Goal: Leave review/rating: Leave review/rating

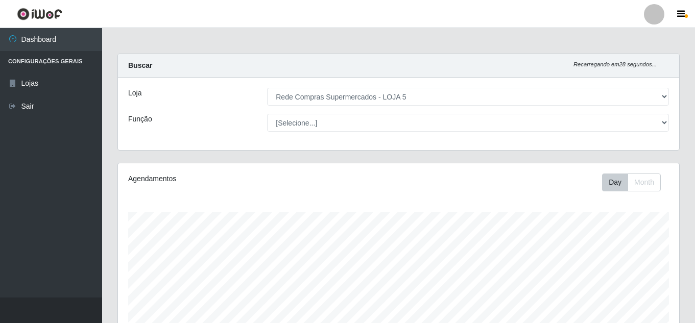
select select "397"
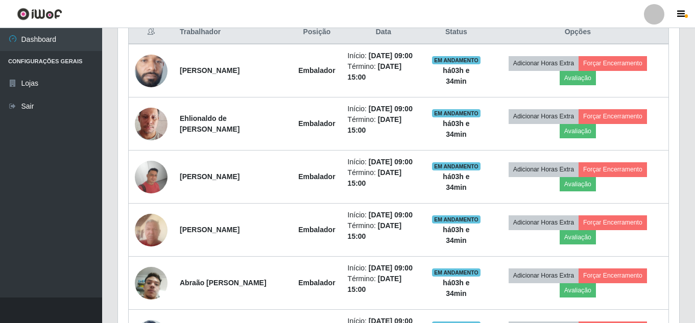
scroll to position [212, 561]
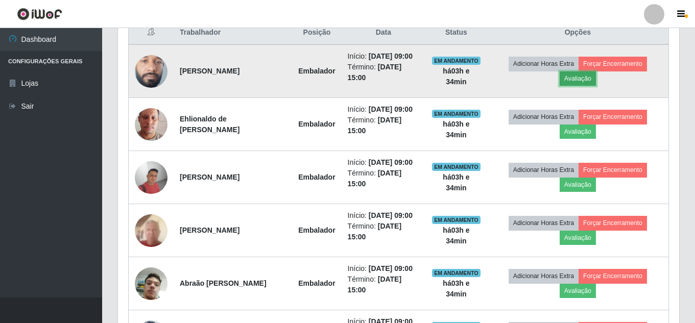
click at [590, 81] on button "Avaliação" at bounding box center [577, 78] width 36 height 14
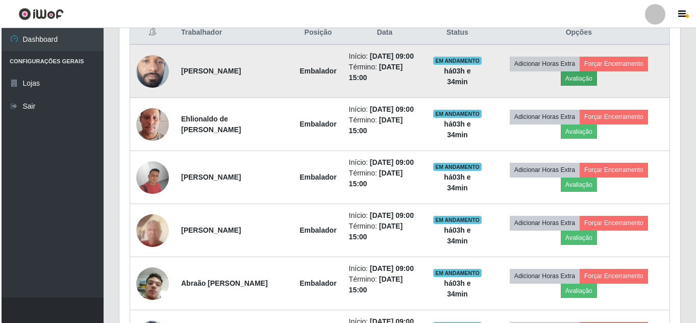
scroll to position [212, 556]
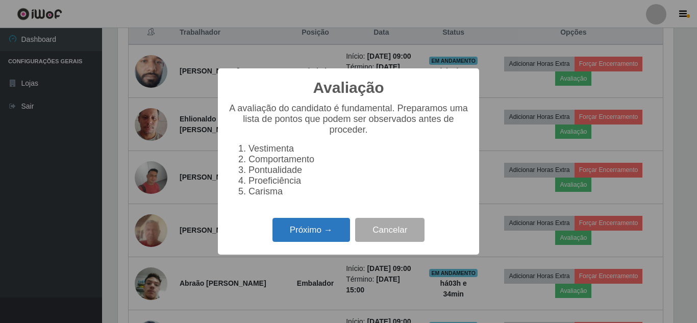
click at [326, 235] on button "Próximo →" at bounding box center [312, 230] width 78 height 24
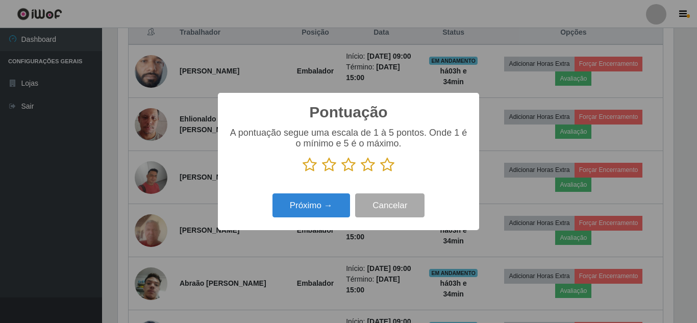
click at [388, 167] on icon at bounding box center [387, 164] width 14 height 15
click at [380, 173] on input "radio" at bounding box center [380, 173] width 0 height 0
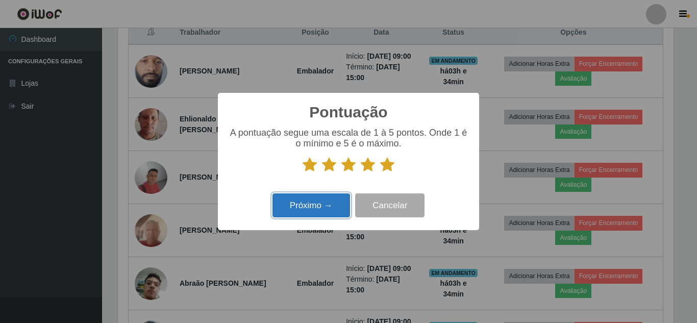
click at [325, 207] on button "Próximo →" at bounding box center [312, 205] width 78 height 24
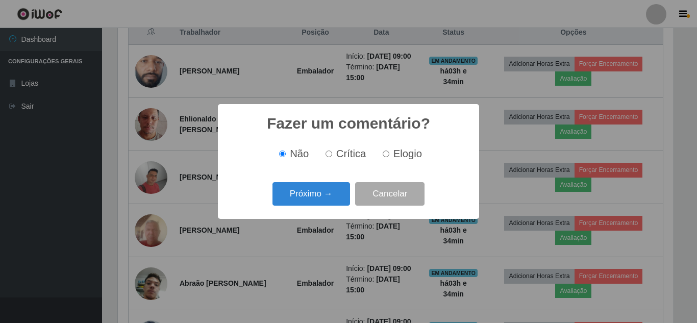
click at [324, 203] on button "Próximo →" at bounding box center [312, 194] width 78 height 24
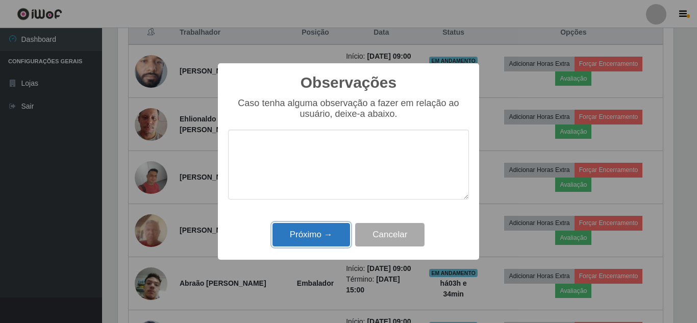
drag, startPoint x: 321, startPoint y: 227, endPoint x: 328, endPoint y: 228, distance: 7.7
click at [321, 228] on button "Próximo →" at bounding box center [312, 235] width 78 height 24
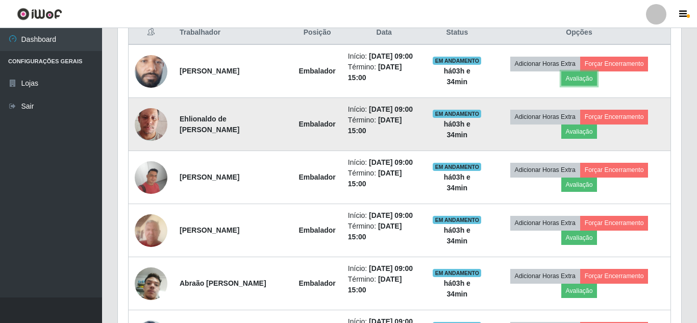
scroll to position [212, 561]
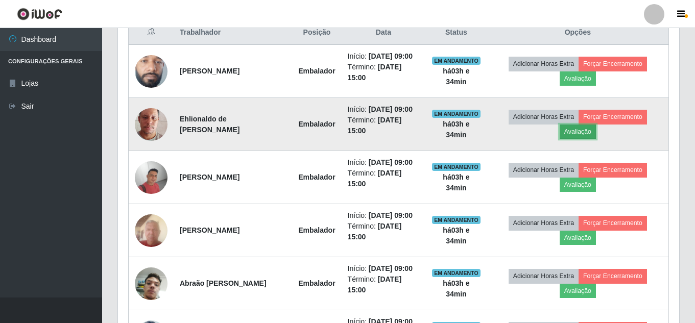
click at [595, 139] on button "Avaliação" at bounding box center [577, 132] width 36 height 14
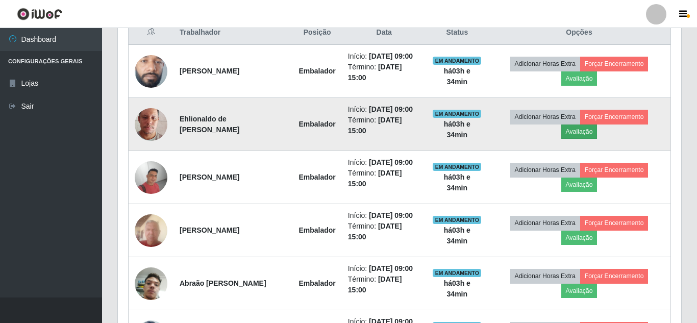
scroll to position [212, 556]
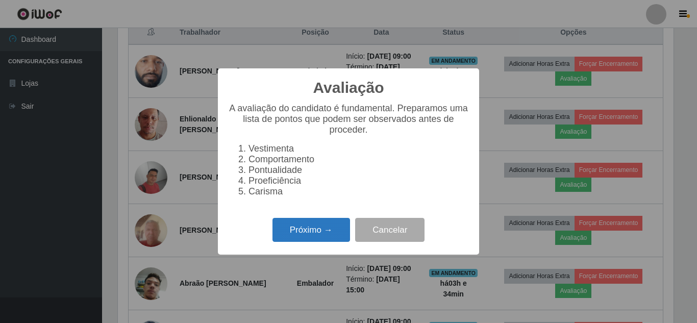
click at [336, 229] on button "Próximo →" at bounding box center [312, 230] width 78 height 24
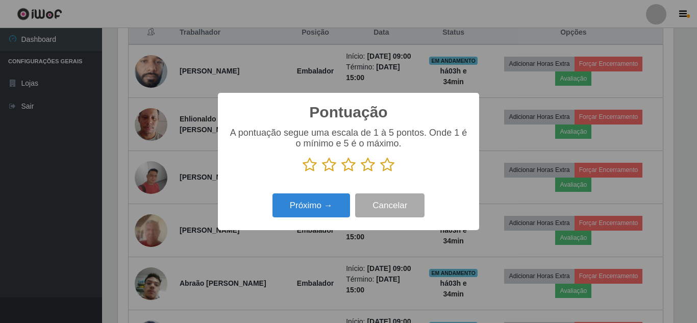
scroll to position [510181, 509837]
click at [388, 168] on icon at bounding box center [387, 164] width 14 height 15
click at [380, 173] on input "radio" at bounding box center [380, 173] width 0 height 0
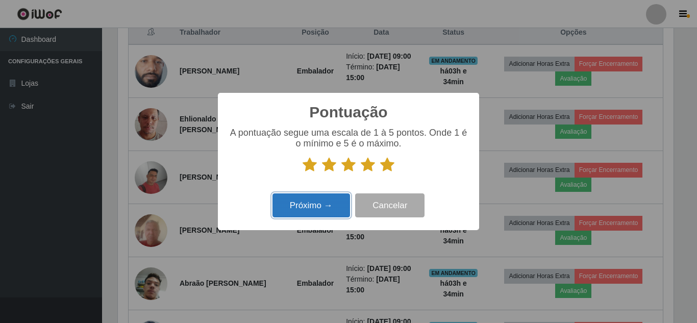
click at [342, 204] on button "Próximo →" at bounding box center [312, 205] width 78 height 24
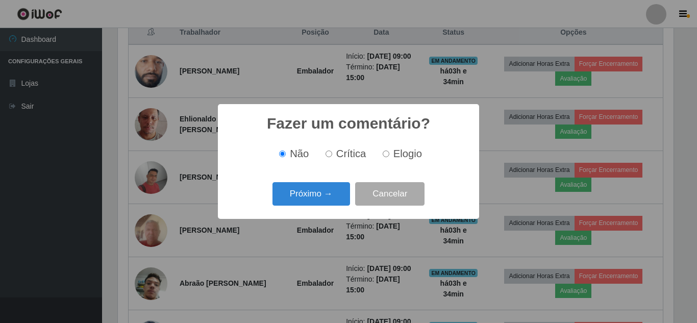
click at [340, 204] on button "Próximo →" at bounding box center [312, 194] width 78 height 24
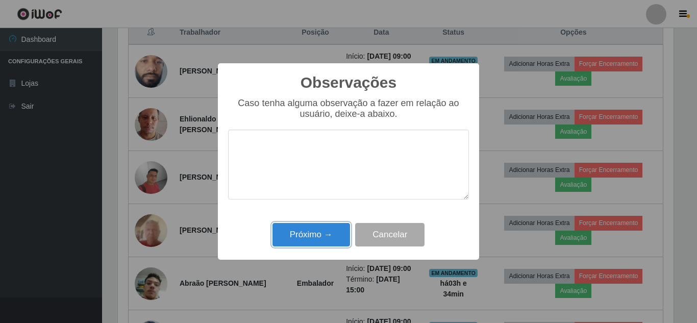
drag, startPoint x: 328, startPoint y: 233, endPoint x: 581, endPoint y: 213, distance: 253.9
click at [331, 233] on button "Próximo →" at bounding box center [312, 235] width 78 height 24
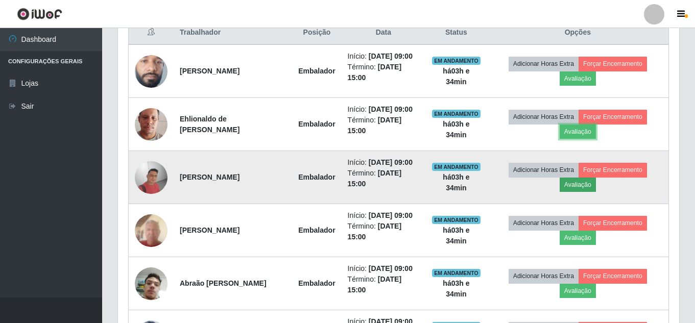
scroll to position [212, 561]
click at [594, 192] on button "Avaliação" at bounding box center [577, 185] width 36 height 14
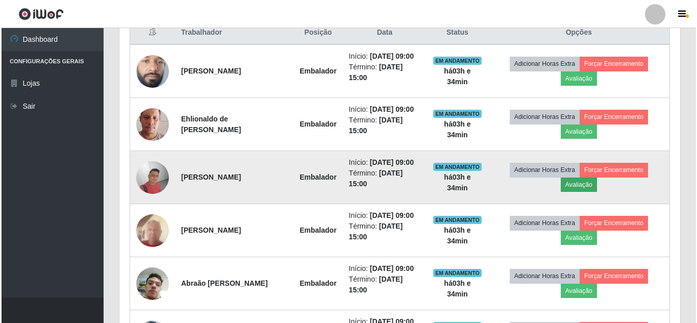
scroll to position [212, 556]
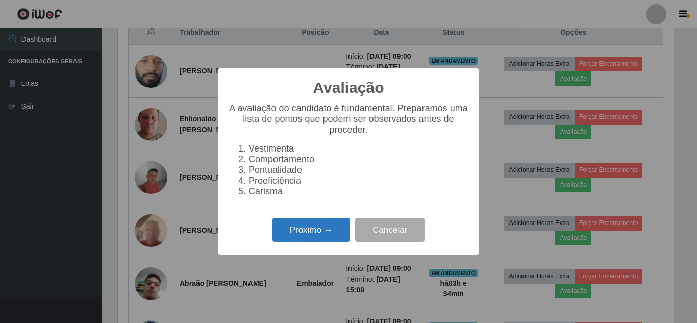
drag, startPoint x: 312, startPoint y: 233, endPoint x: 324, endPoint y: 232, distance: 11.8
click at [324, 232] on button "Próximo →" at bounding box center [312, 230] width 78 height 24
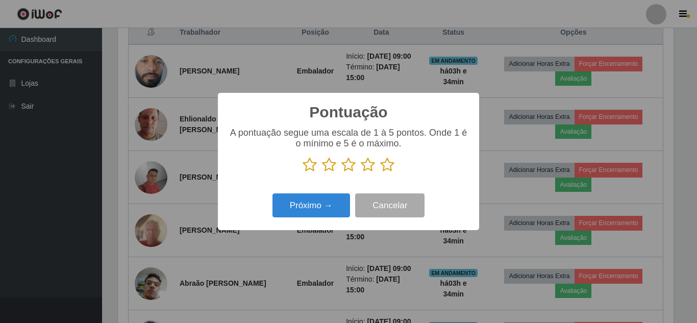
drag, startPoint x: 389, startPoint y: 166, endPoint x: 348, endPoint y: 202, distance: 54.3
click at [388, 167] on icon at bounding box center [387, 164] width 14 height 15
click at [380, 173] on input "radio" at bounding box center [380, 173] width 0 height 0
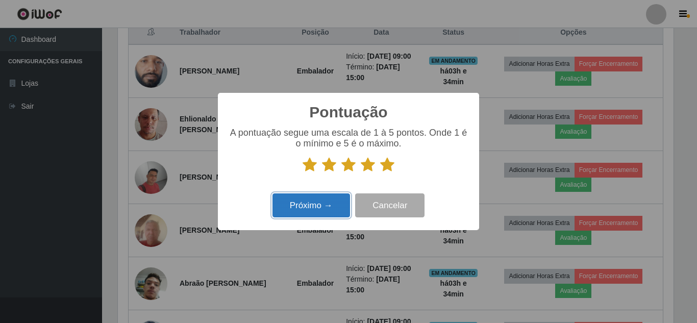
click at [339, 205] on button "Próximo →" at bounding box center [312, 205] width 78 height 24
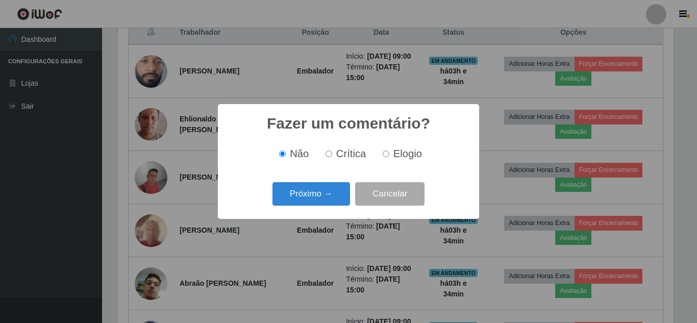
click at [338, 205] on button "Próximo →" at bounding box center [312, 194] width 78 height 24
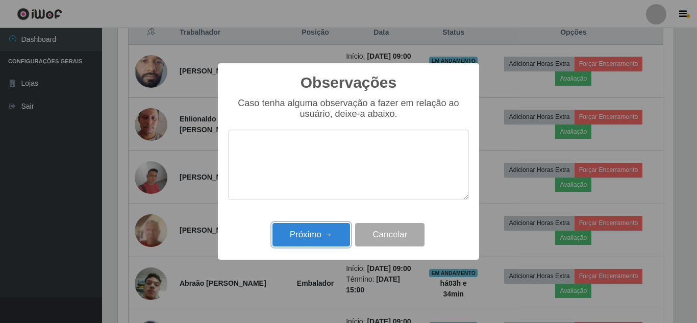
drag, startPoint x: 331, startPoint y: 230, endPoint x: 431, endPoint y: 235, distance: 99.6
click at [348, 232] on button "Próximo →" at bounding box center [312, 235] width 78 height 24
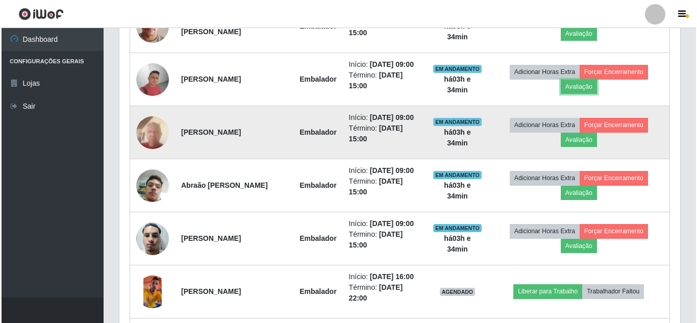
scroll to position [505, 0]
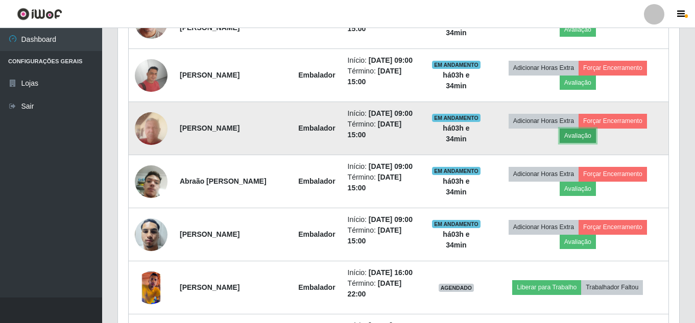
click at [576, 143] on button "Avaliação" at bounding box center [577, 136] width 36 height 14
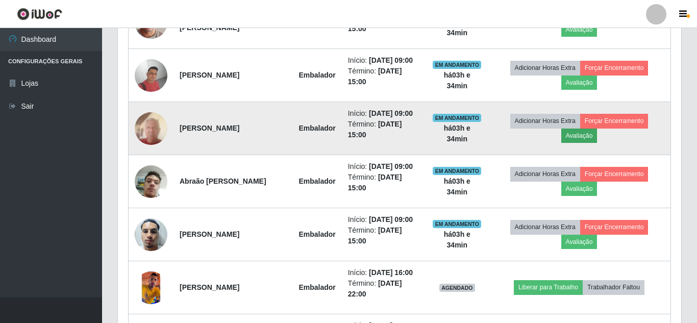
scroll to position [212, 556]
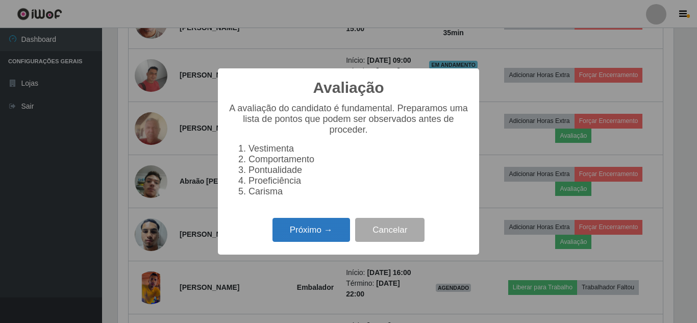
click at [336, 231] on button "Próximo →" at bounding box center [312, 230] width 78 height 24
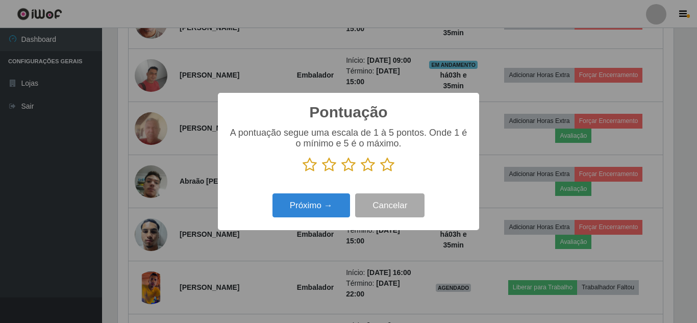
click at [394, 163] on icon at bounding box center [387, 164] width 14 height 15
click at [380, 173] on input "radio" at bounding box center [380, 173] width 0 height 0
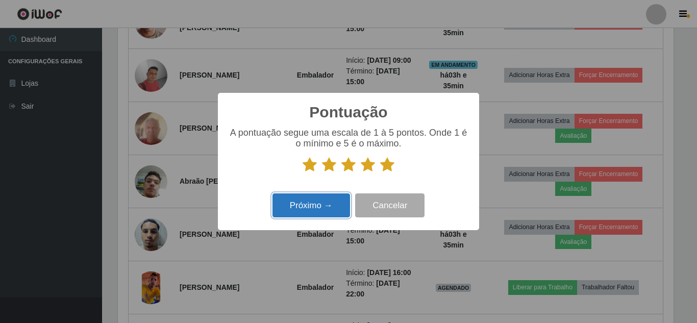
click at [322, 211] on button "Próximo →" at bounding box center [312, 205] width 78 height 24
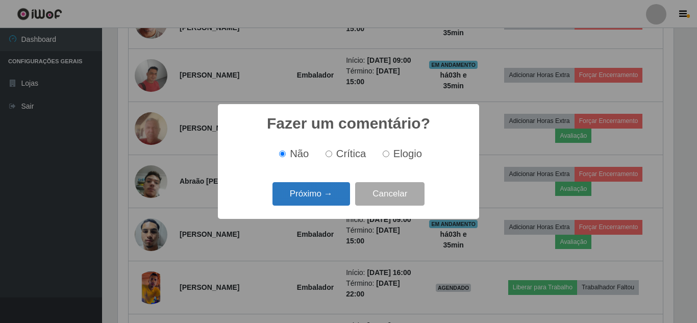
click at [327, 200] on button "Próximo →" at bounding box center [312, 194] width 78 height 24
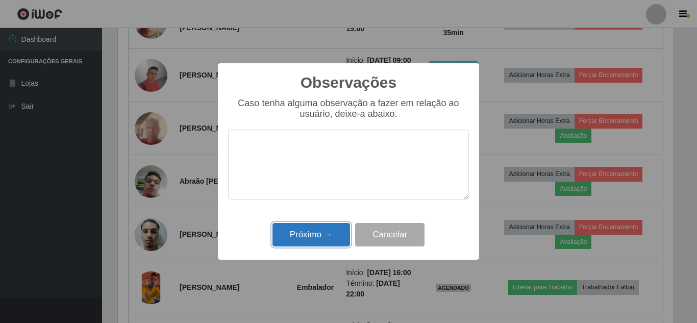
click at [325, 233] on button "Próximo →" at bounding box center [312, 235] width 78 height 24
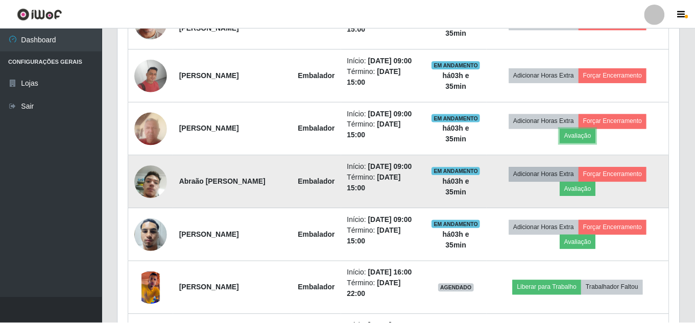
scroll to position [212, 561]
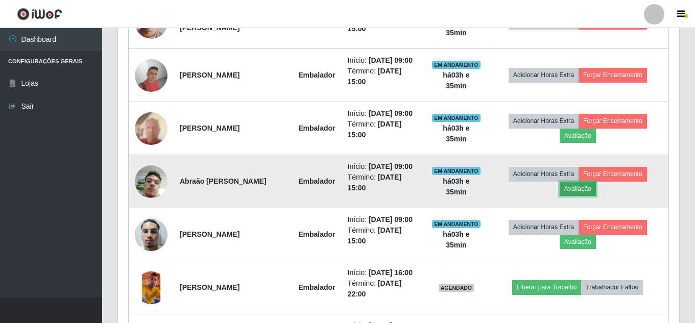
click at [582, 196] on button "Avaliação" at bounding box center [577, 189] width 36 height 14
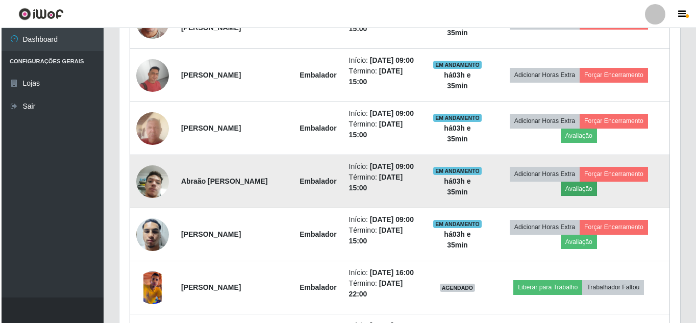
scroll to position [212, 556]
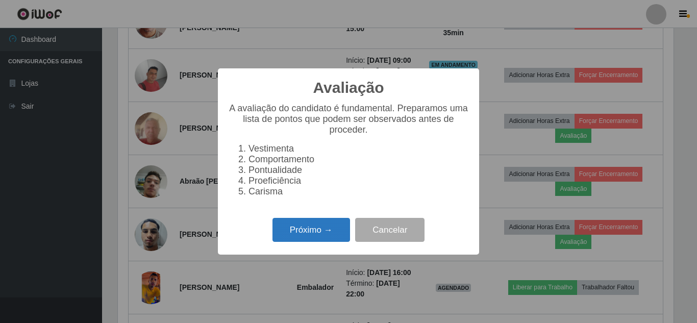
click at [316, 230] on button "Próximo →" at bounding box center [312, 230] width 78 height 24
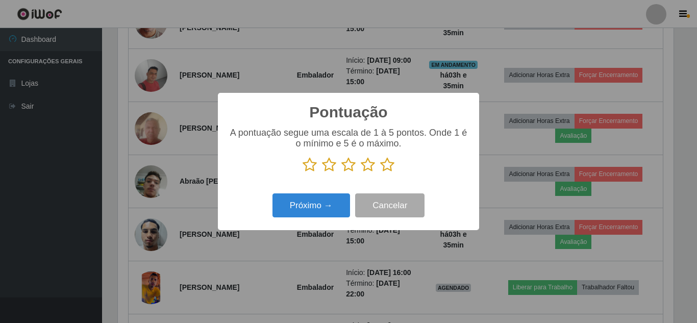
click at [385, 163] on icon at bounding box center [387, 164] width 14 height 15
click at [380, 173] on input "radio" at bounding box center [380, 173] width 0 height 0
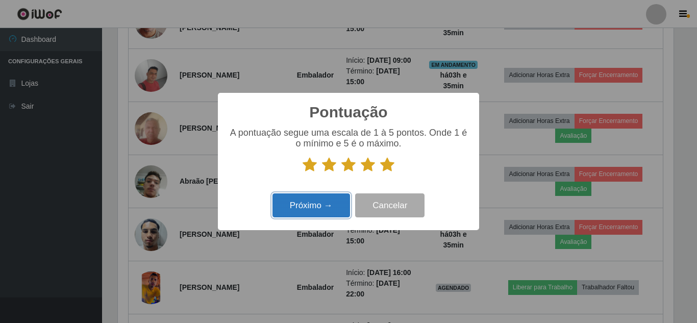
click at [336, 198] on button "Próximo →" at bounding box center [312, 205] width 78 height 24
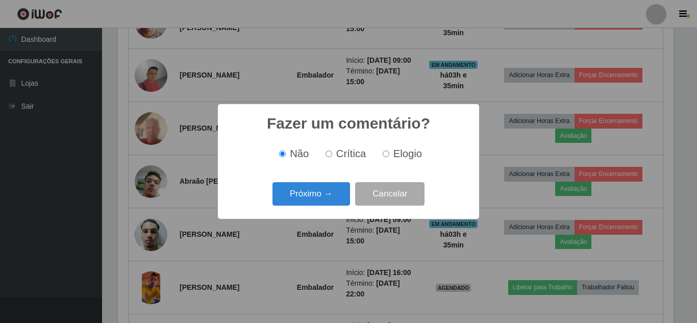
click at [336, 198] on button "Próximo →" at bounding box center [312, 194] width 78 height 24
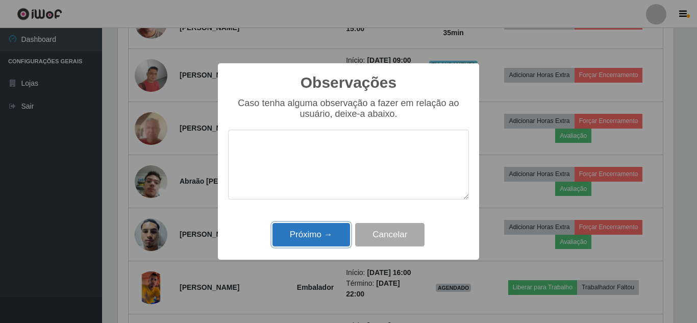
drag, startPoint x: 328, startPoint y: 228, endPoint x: 397, endPoint y: 220, distance: 69.8
click at [329, 228] on button "Próximo →" at bounding box center [312, 235] width 78 height 24
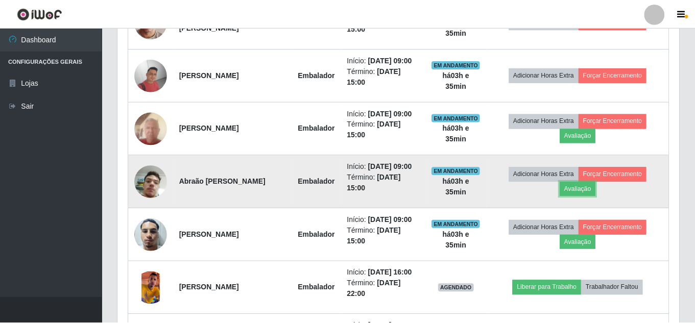
scroll to position [0, 0]
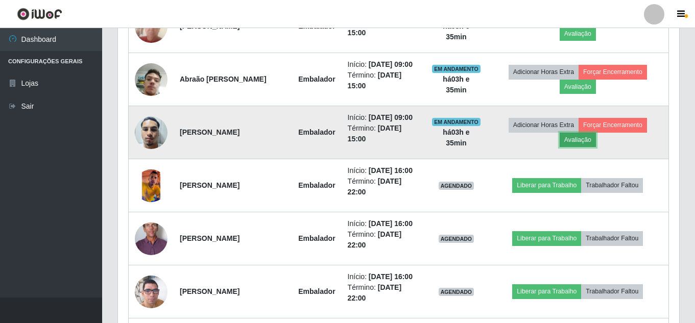
click at [591, 147] on button "Avaliação" at bounding box center [577, 140] width 36 height 14
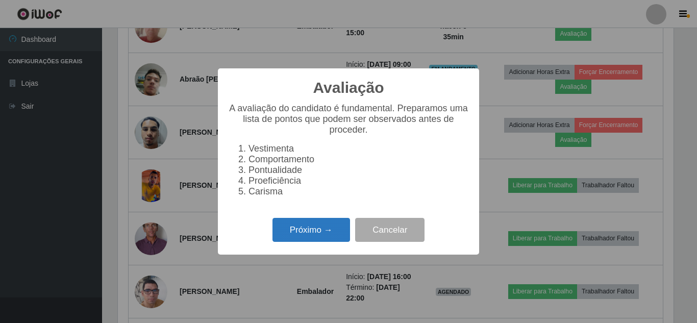
click at [339, 226] on button "Próximo →" at bounding box center [312, 230] width 78 height 24
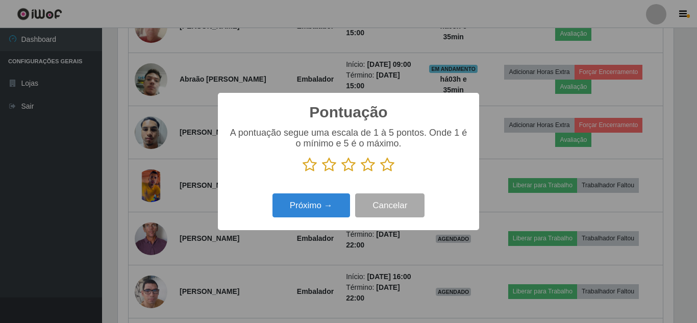
click at [392, 163] on icon at bounding box center [387, 164] width 14 height 15
click at [380, 173] on input "radio" at bounding box center [380, 173] width 0 height 0
click at [327, 192] on div "Próximo → Cancelar" at bounding box center [348, 205] width 241 height 29
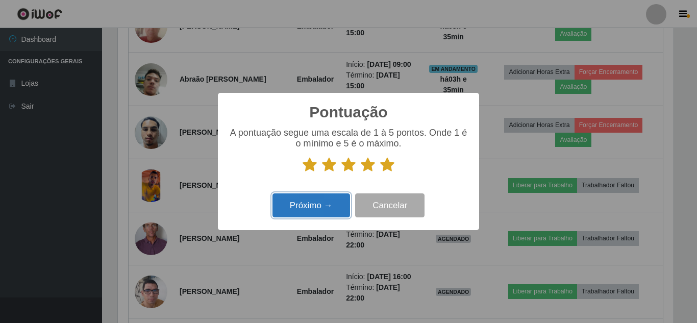
click at [324, 199] on button "Próximo →" at bounding box center [312, 205] width 78 height 24
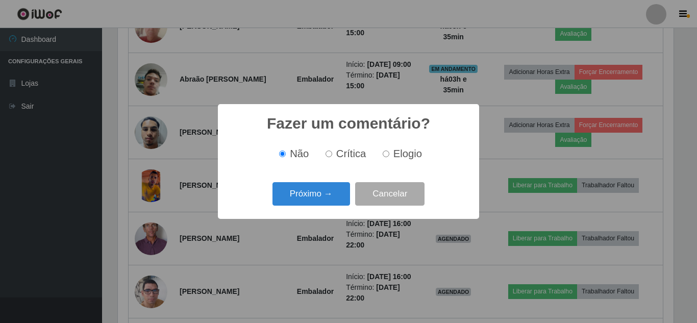
drag, startPoint x: 324, startPoint y: 199, endPoint x: 323, endPoint y: 215, distance: 15.8
click at [324, 214] on div "Fazer um comentário? × Não Crítica Elogio Próximo → Cancelar" at bounding box center [348, 161] width 261 height 114
click at [323, 194] on button "Próximo →" at bounding box center [312, 194] width 78 height 24
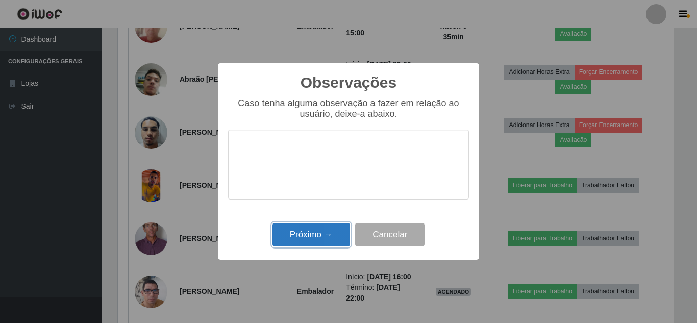
click at [320, 229] on button "Próximo →" at bounding box center [312, 235] width 78 height 24
